Goal: Use online tool/utility: Utilize a website feature to perform a specific function

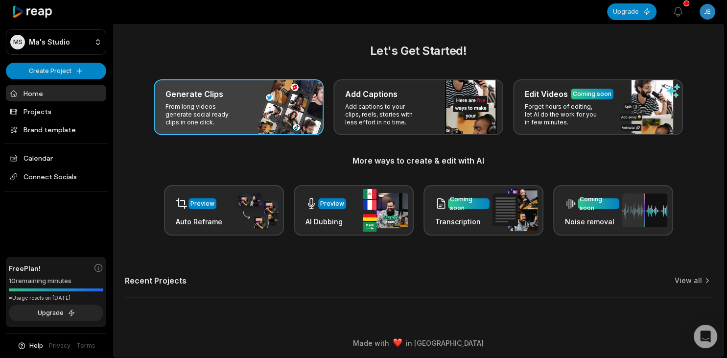
click at [252, 108] on div "Generate Clips From long videos generate social ready clips in one click." at bounding box center [239, 107] width 170 height 56
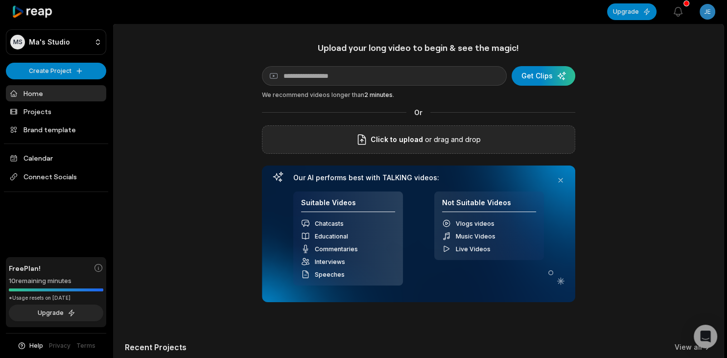
click at [473, 135] on p "or drag and drop" at bounding box center [452, 140] width 58 height 12
click at [463, 141] on div "Video - Part 1 of 2.mp4" at bounding box center [418, 139] width 313 height 28
click at [475, 153] on div "Click to upload or drag and drop" at bounding box center [418, 139] width 313 height 28
click at [547, 83] on div "submit" at bounding box center [543, 76] width 64 height 20
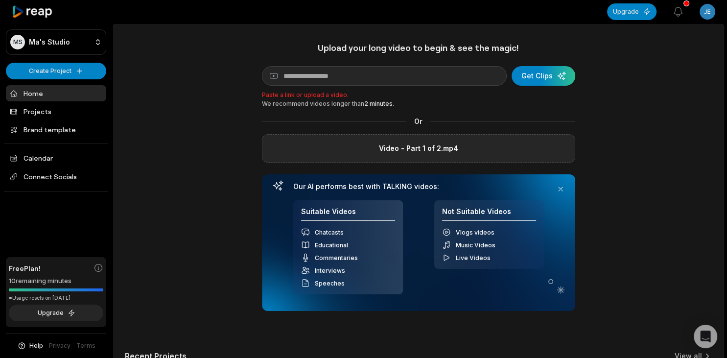
click at [476, 155] on div "Video - Part 1 of 2.mp4" at bounding box center [418, 148] width 313 height 28
